Goal: Check status: Check status

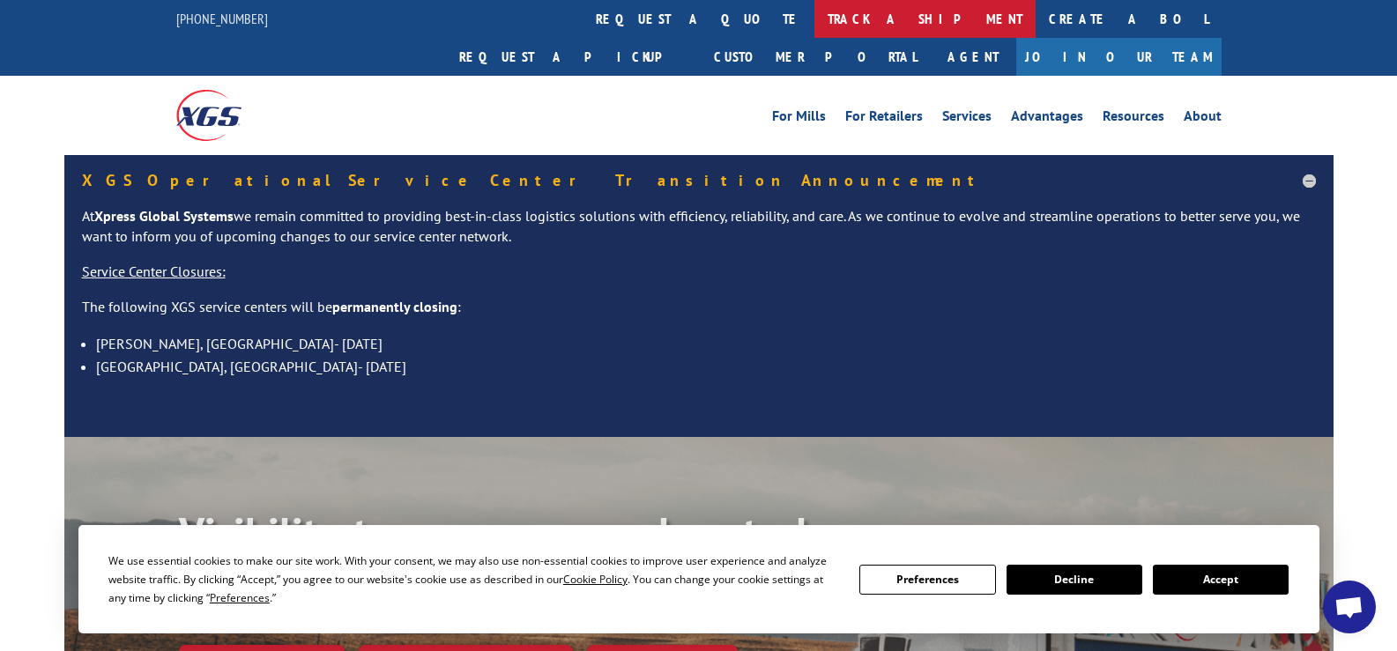
click at [814, 21] on link "track a shipment" at bounding box center [924, 19] width 221 height 38
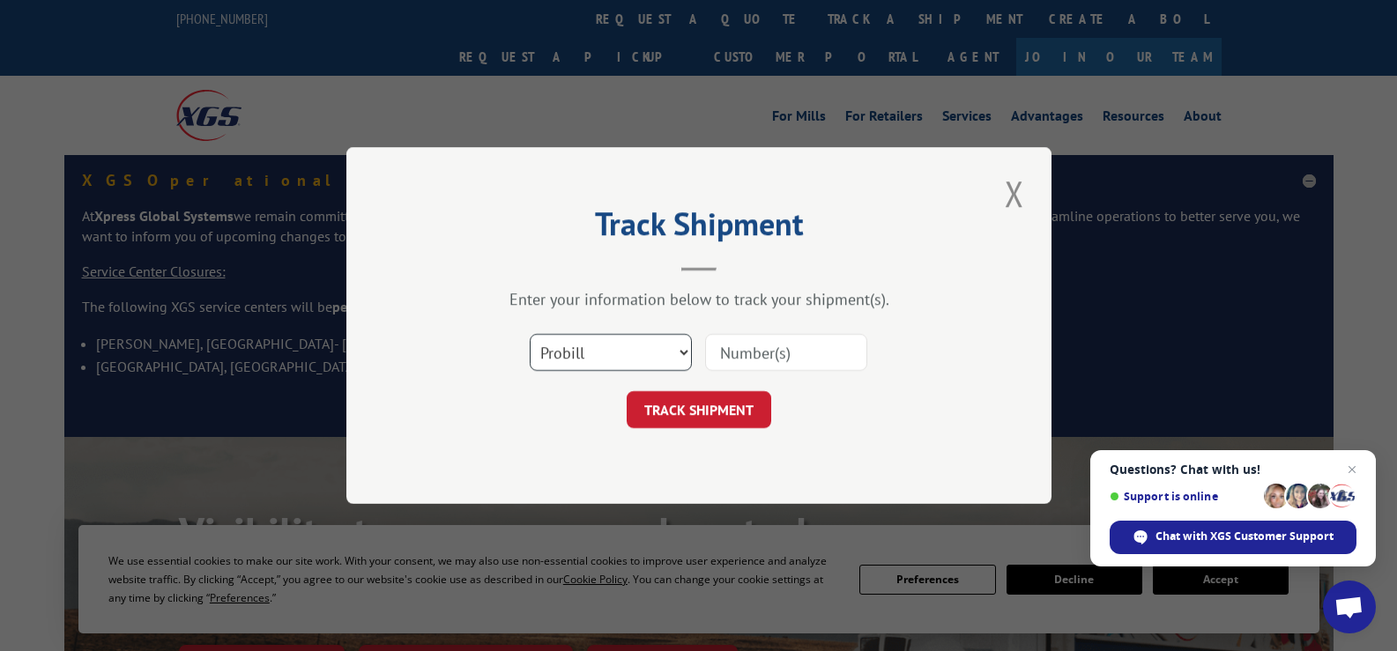
click at [667, 351] on select "Select category... Probill BOL PO" at bounding box center [611, 352] width 162 height 37
select select "bol"
click at [530, 334] on select "Select category... Probill BOL PO" at bounding box center [611, 352] width 162 height 37
click at [718, 355] on input at bounding box center [786, 352] width 162 height 37
paste input "3351138"
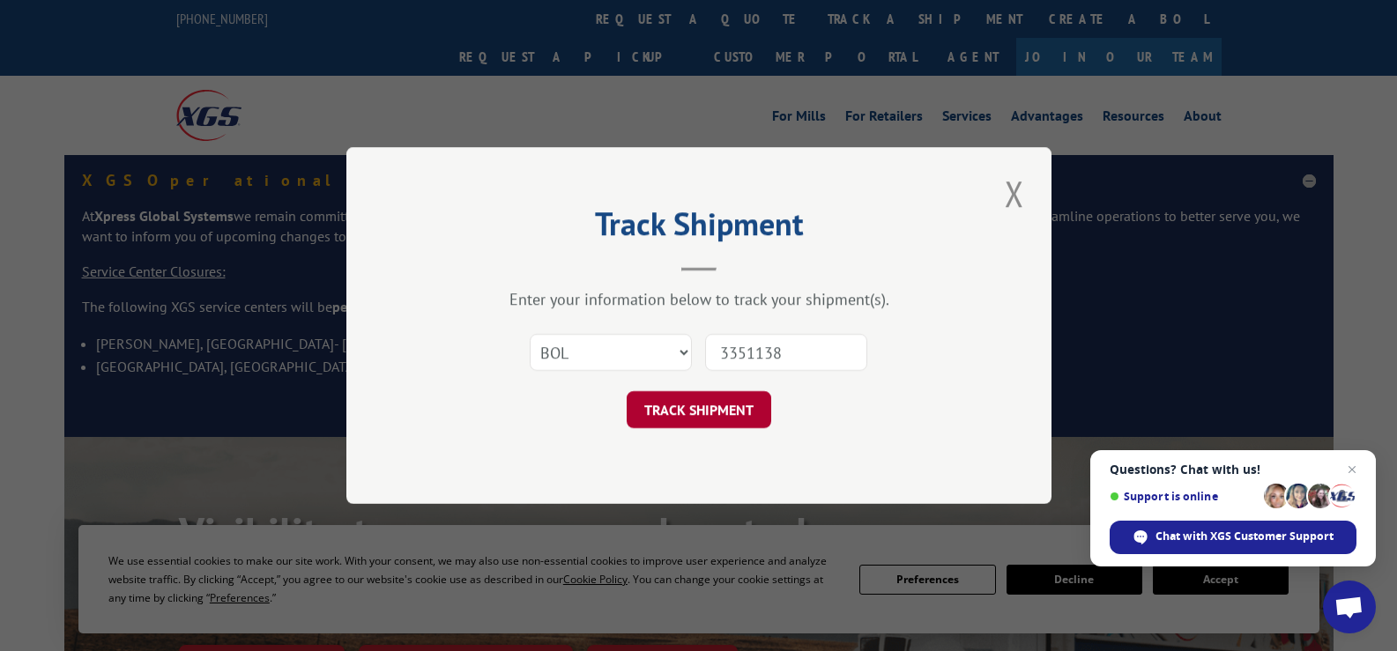
type input "3351138"
click at [711, 410] on button "TRACK SHIPMENT" at bounding box center [699, 409] width 145 height 37
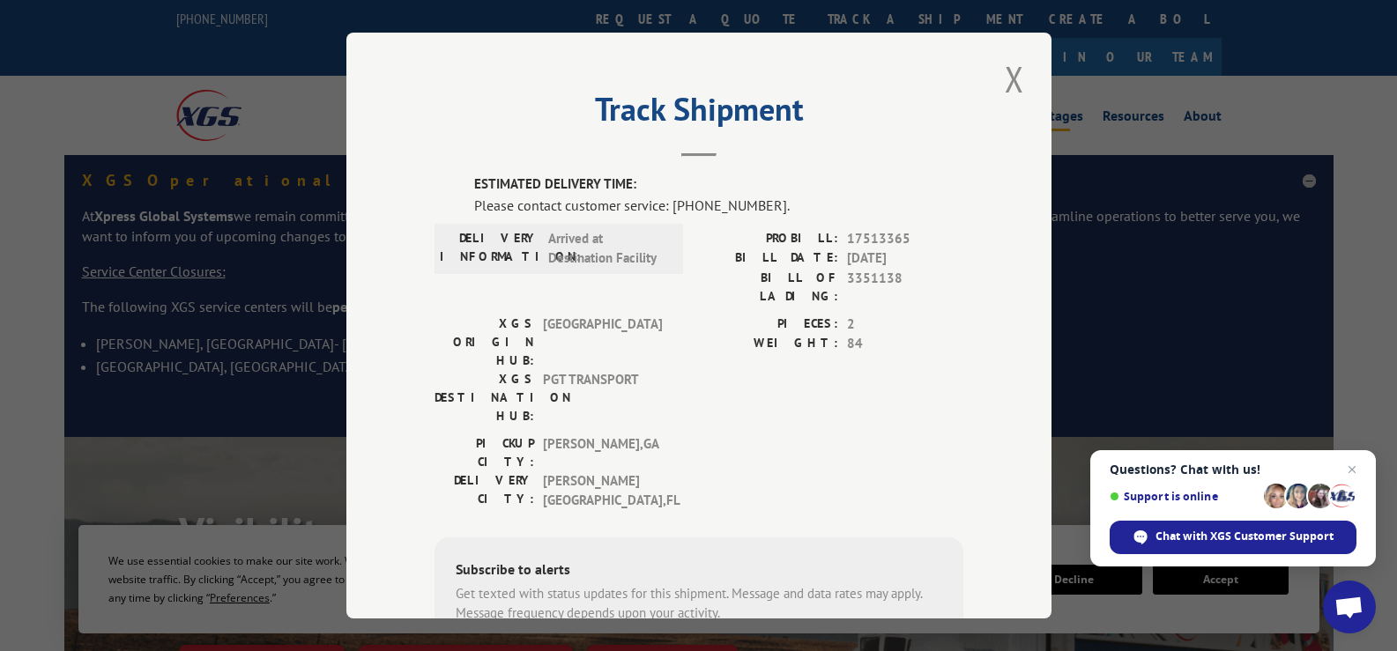
click at [1006, 86] on button "Close modal" at bounding box center [1015, 79] width 30 height 48
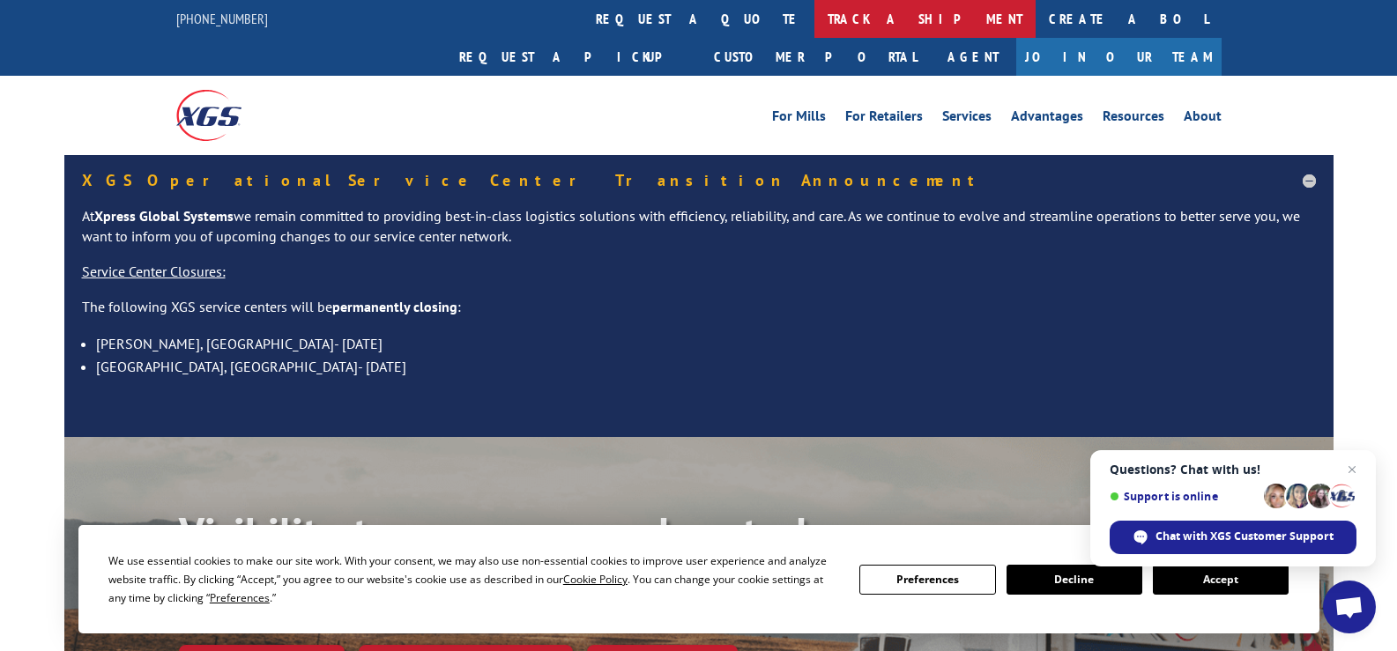
click at [814, 20] on link "track a shipment" at bounding box center [924, 19] width 221 height 38
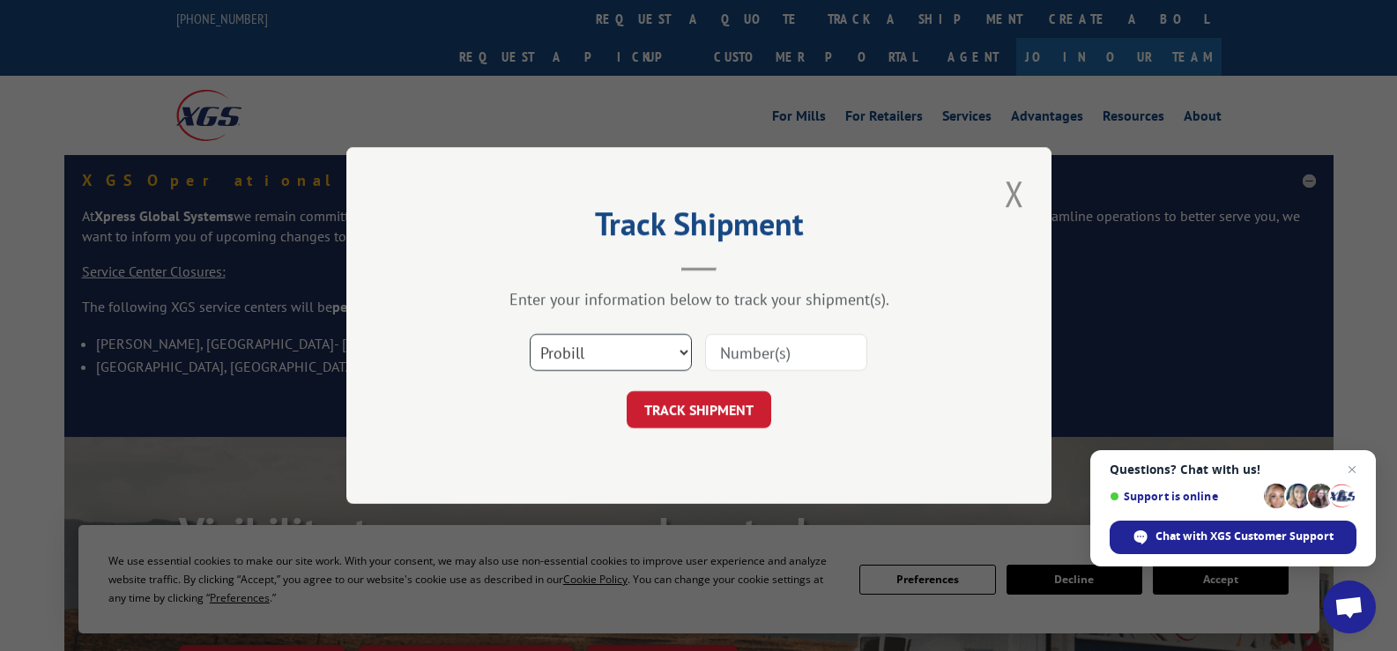
click at [674, 349] on select "Select category... Probill BOL PO" at bounding box center [611, 352] width 162 height 37
select select "bol"
click at [530, 334] on select "Select category... Probill BOL PO" at bounding box center [611, 352] width 162 height 37
click at [718, 351] on input at bounding box center [786, 352] width 162 height 37
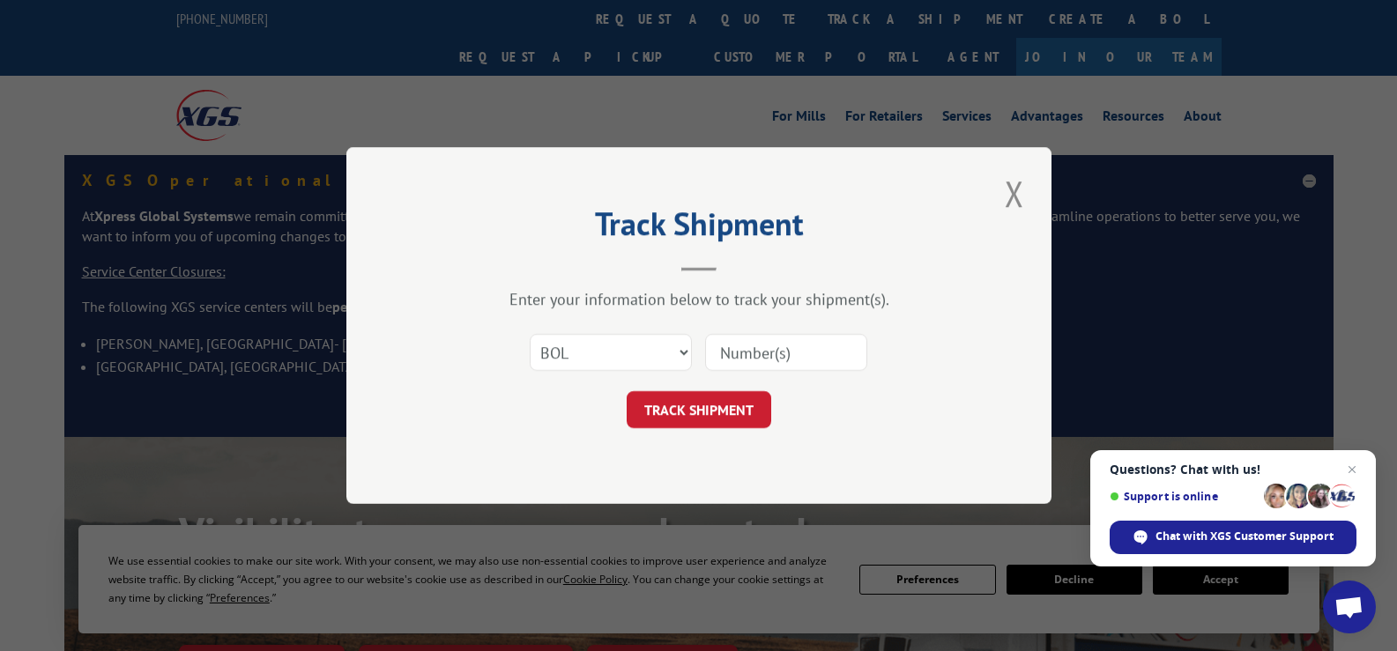
paste input "3351912"
type input "3351912"
click at [734, 404] on button "TRACK SHIPMENT" at bounding box center [699, 409] width 145 height 37
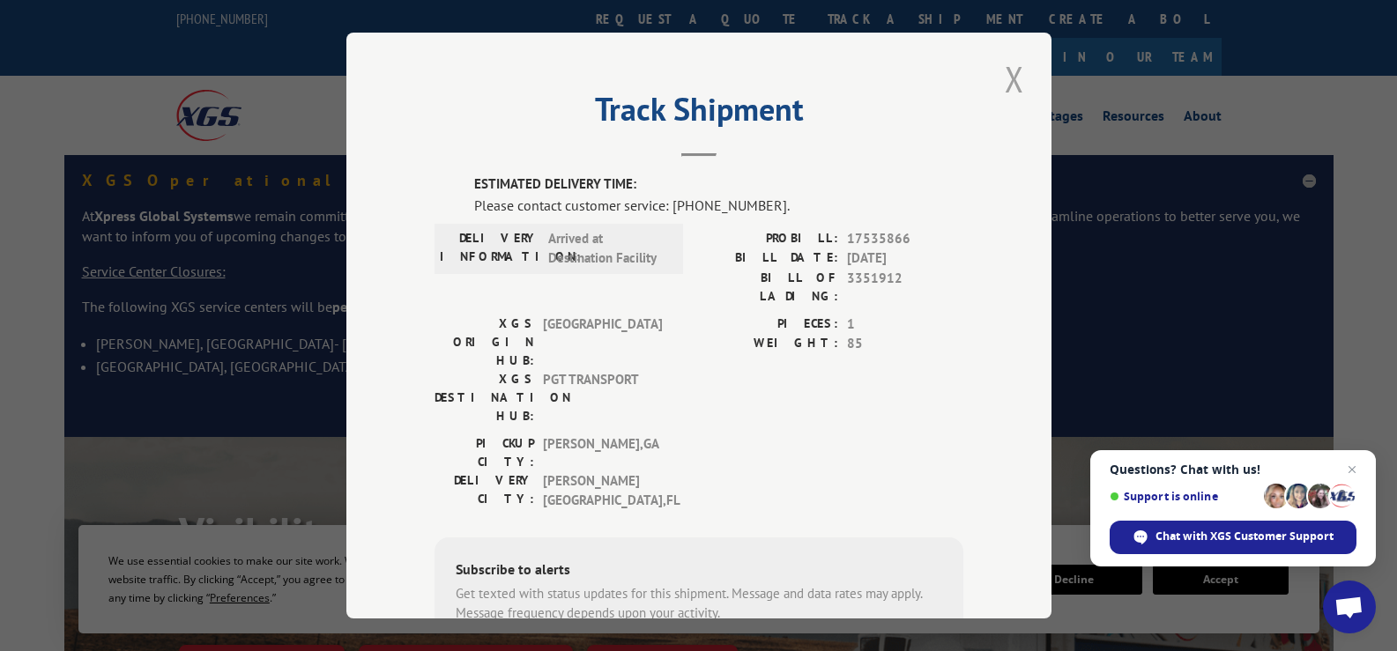
click at [1003, 79] on button "Close modal" at bounding box center [1015, 79] width 30 height 48
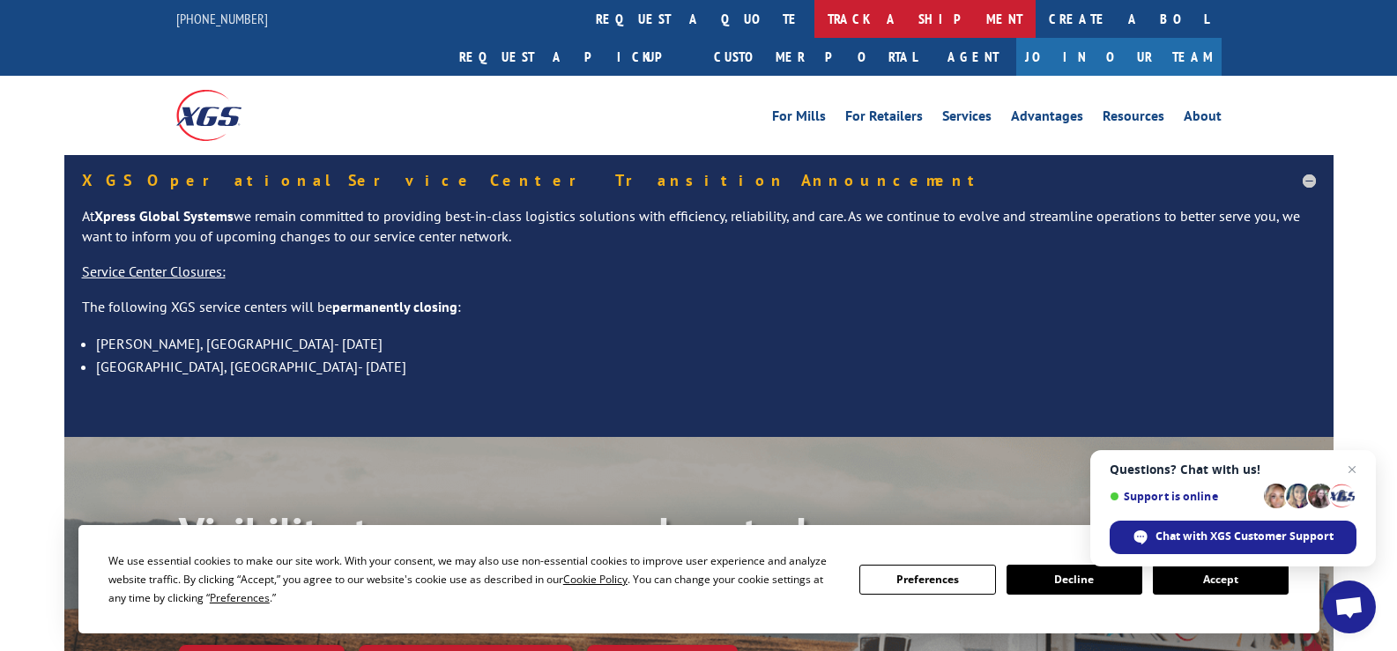
click at [814, 21] on link "track a shipment" at bounding box center [924, 19] width 221 height 38
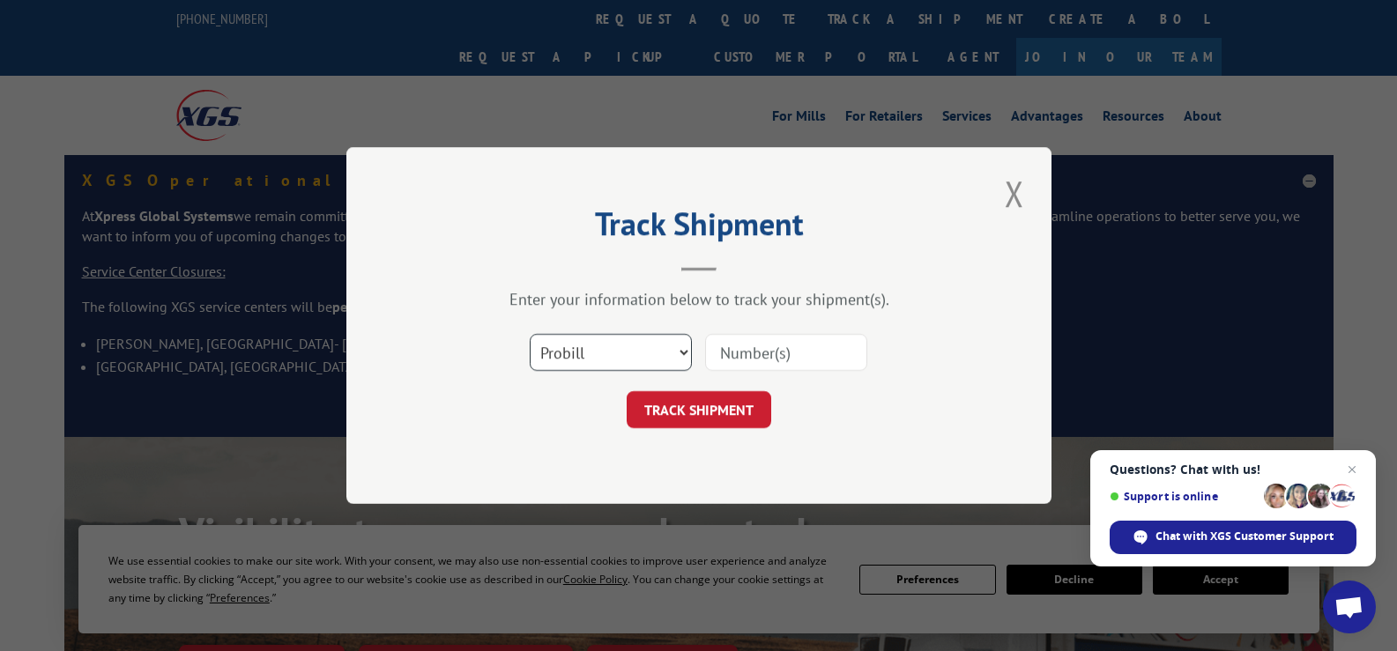
click at [659, 355] on select "Select category... Probill BOL PO" at bounding box center [611, 352] width 162 height 37
select select "bol"
click at [530, 334] on select "Select category... Probill BOL PO" at bounding box center [611, 352] width 162 height 37
click at [720, 359] on input at bounding box center [786, 352] width 162 height 37
paste input "3351099"
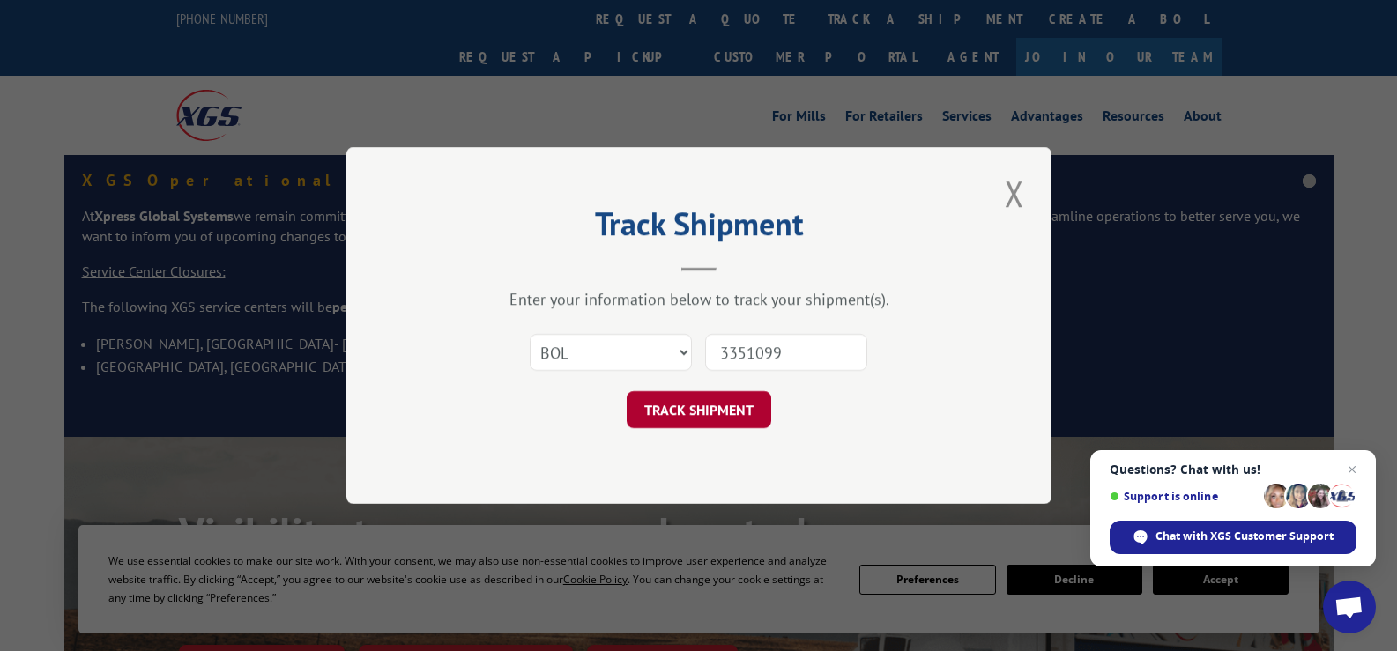
type input "3351099"
click at [710, 412] on button "TRACK SHIPMENT" at bounding box center [699, 409] width 145 height 37
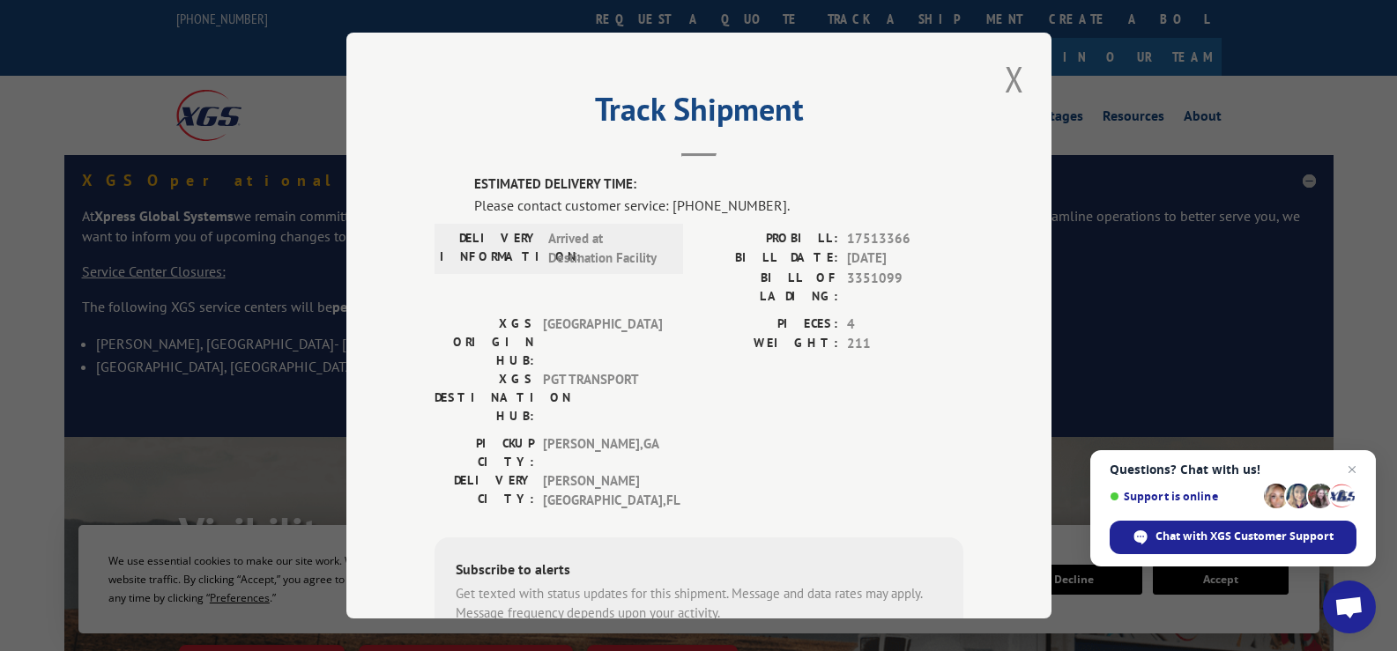
click at [904, 233] on span "17513366" at bounding box center [905, 239] width 116 height 20
drag, startPoint x: 904, startPoint y: 240, endPoint x: 836, endPoint y: 248, distance: 68.3
click at [836, 248] on div "PROBILL: 17513366" at bounding box center [831, 239] width 264 height 20
copy span "17513366"
click at [1004, 84] on button "Close modal" at bounding box center [1015, 79] width 30 height 48
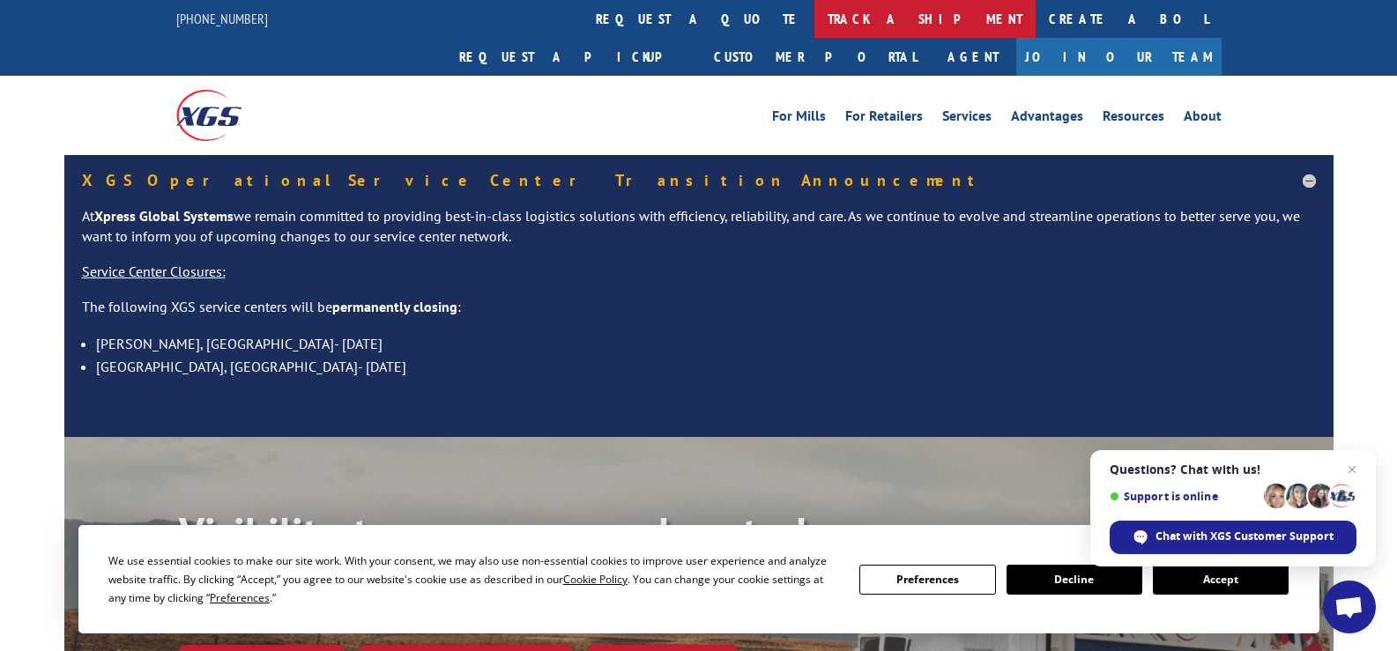
click at [814, 22] on link "track a shipment" at bounding box center [924, 19] width 221 height 38
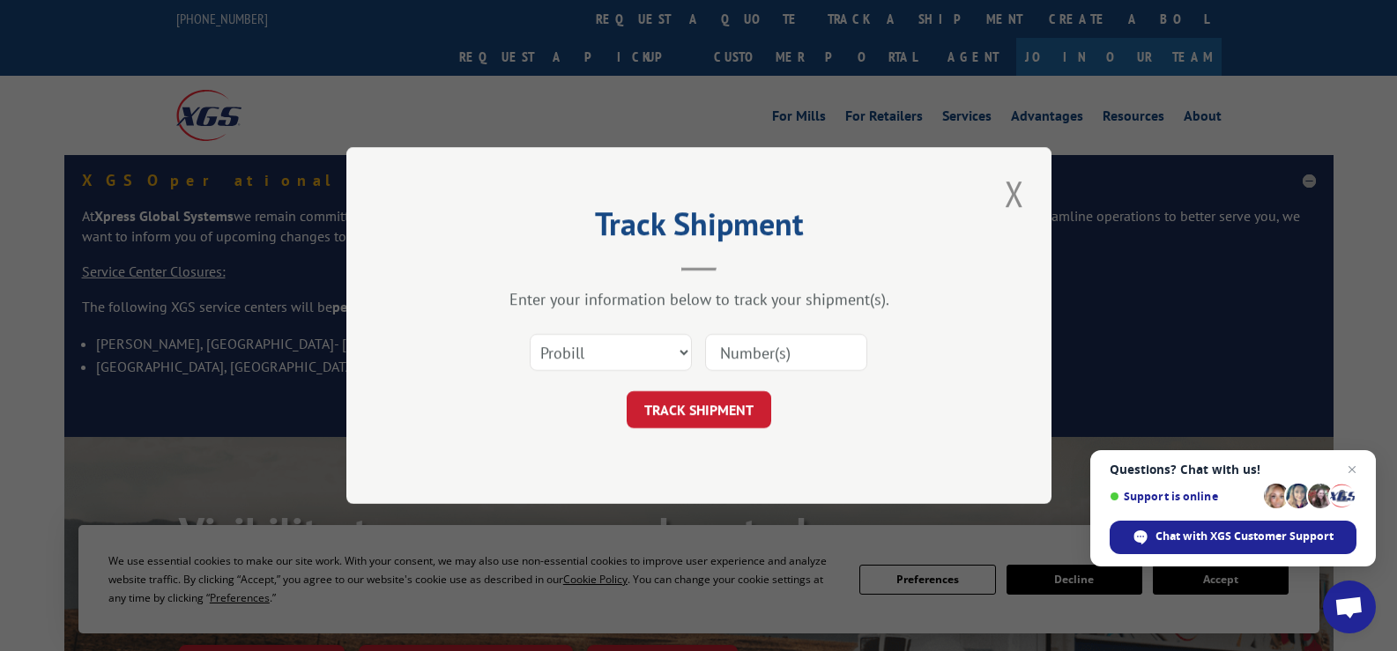
click at [718, 349] on input at bounding box center [786, 352] width 162 height 37
paste input "17513366"
type input "17513366"
click at [732, 403] on button "TRACK SHIPMENT" at bounding box center [699, 409] width 145 height 37
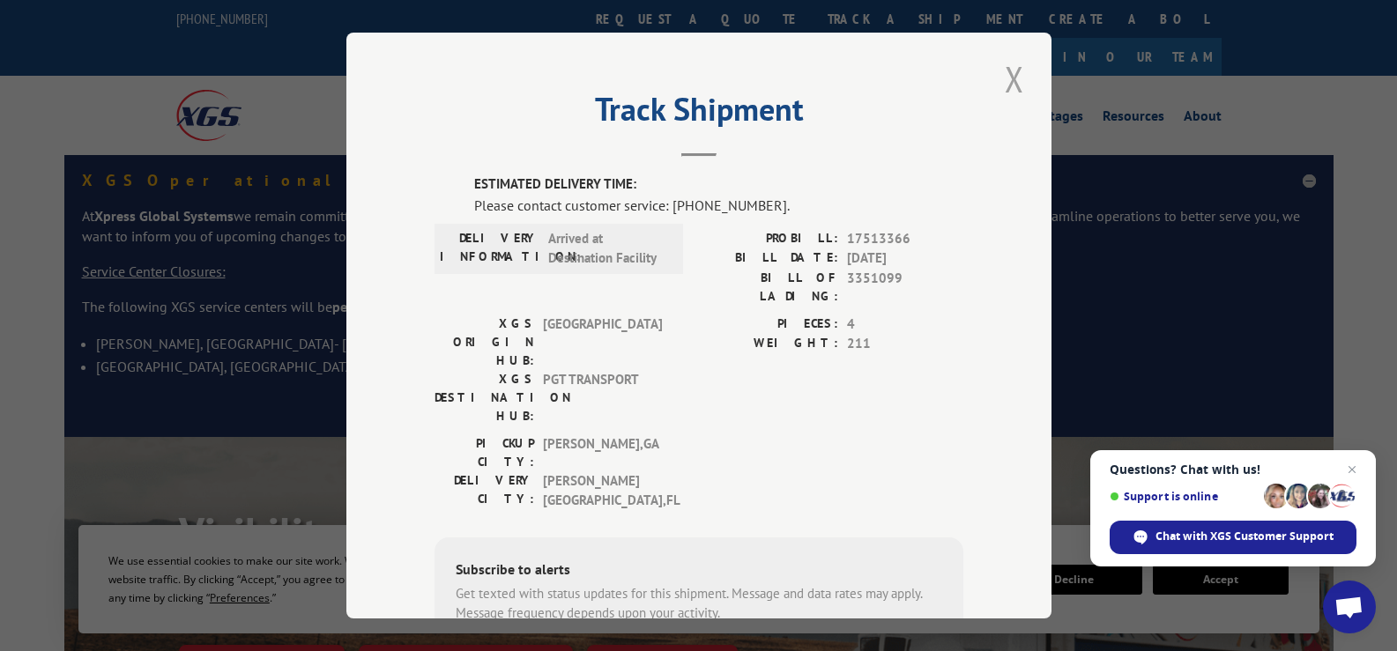
click at [1002, 72] on button "Close modal" at bounding box center [1015, 79] width 30 height 48
